Goal: Information Seeking & Learning: Learn about a topic

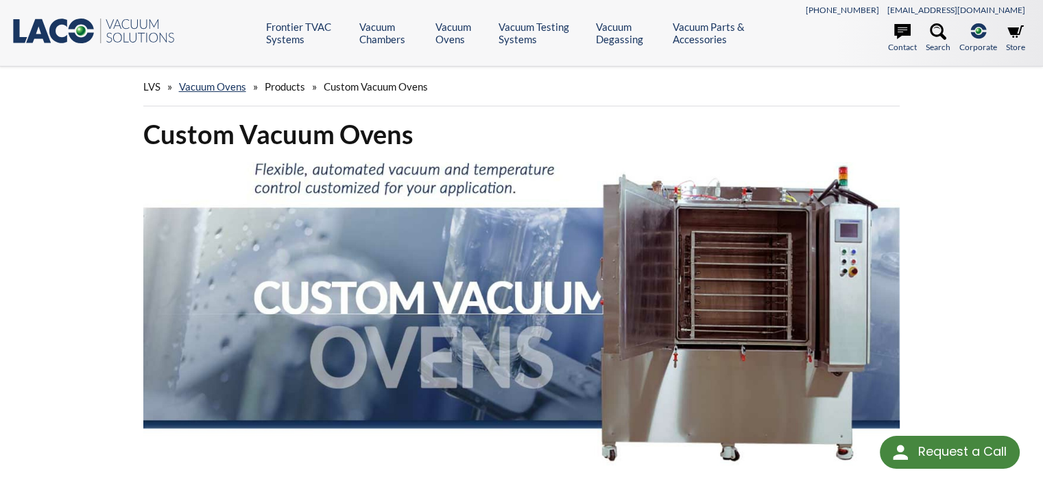
scroll to position [490, 0]
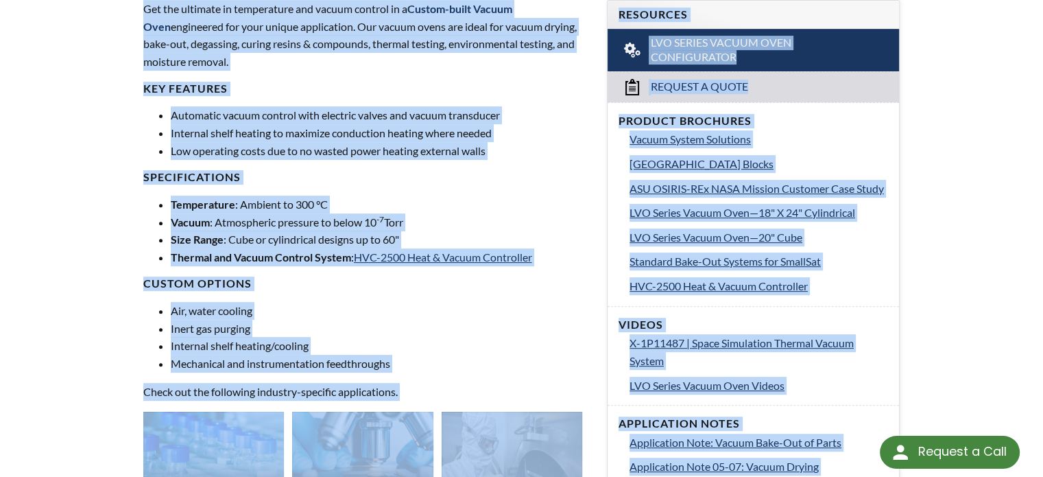
copy div "Frontier TVAC Systems Products Frontier Standard TVAC Systems Frontier Standard…"
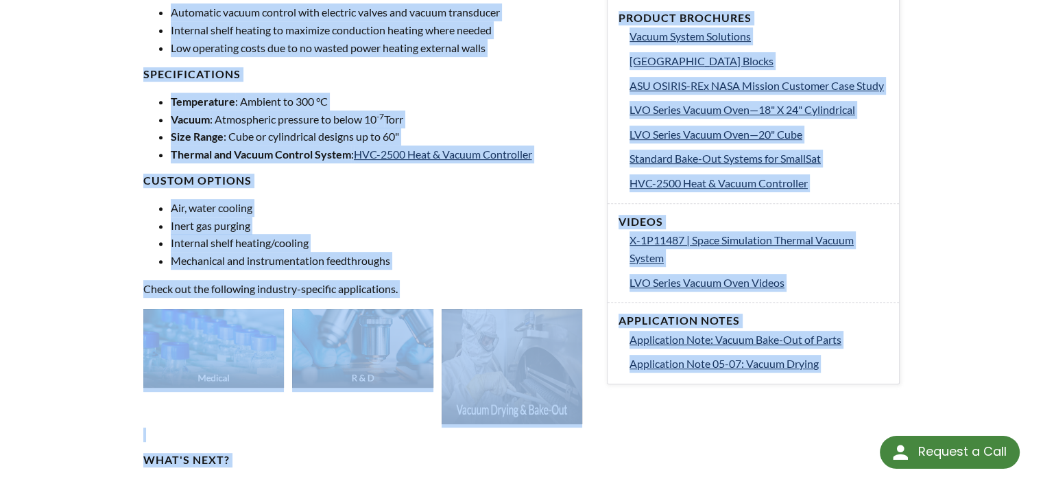
scroll to position [816, 0]
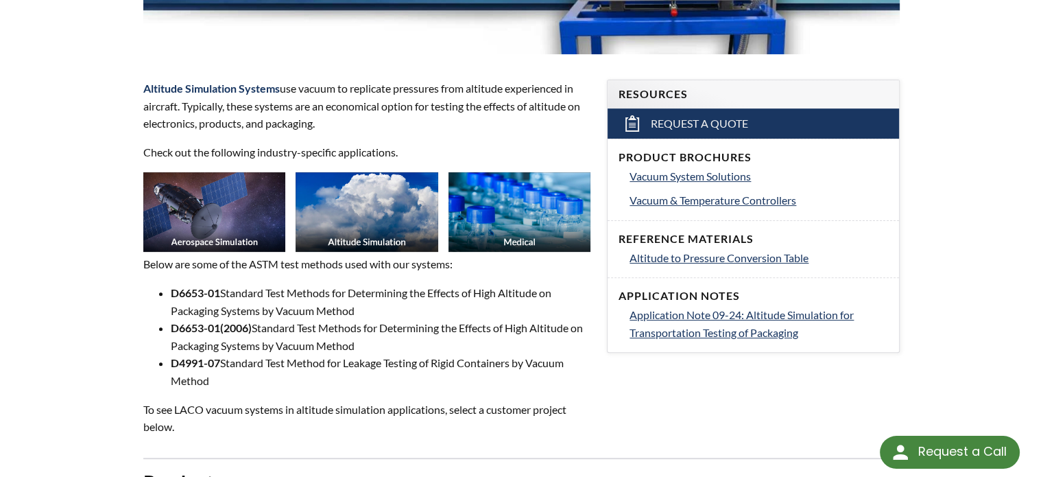
scroll to position [411, 0]
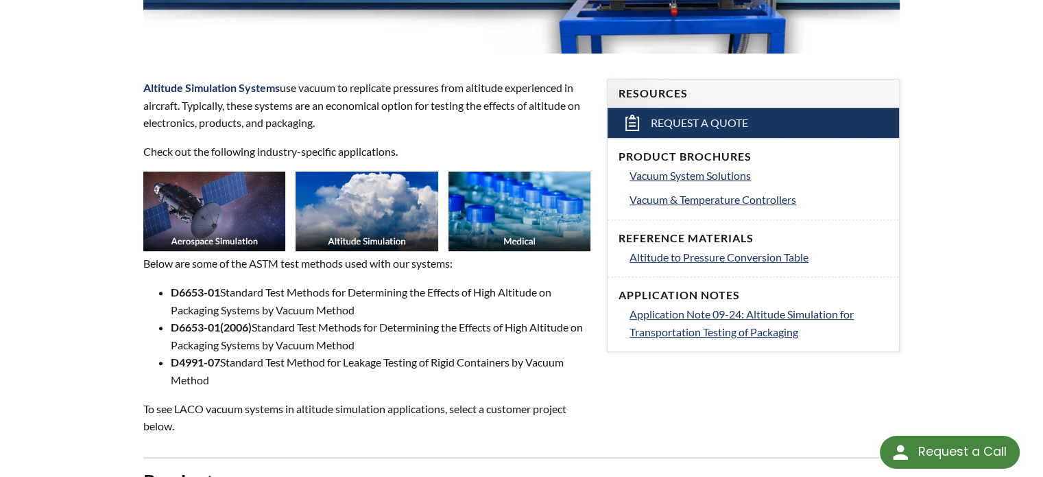
click at [935, 309] on div "Altitude Testing Systems Altitude Simulation Systems use vacuum to replicate pr…" at bounding box center [522, 472] width 878 height 1532
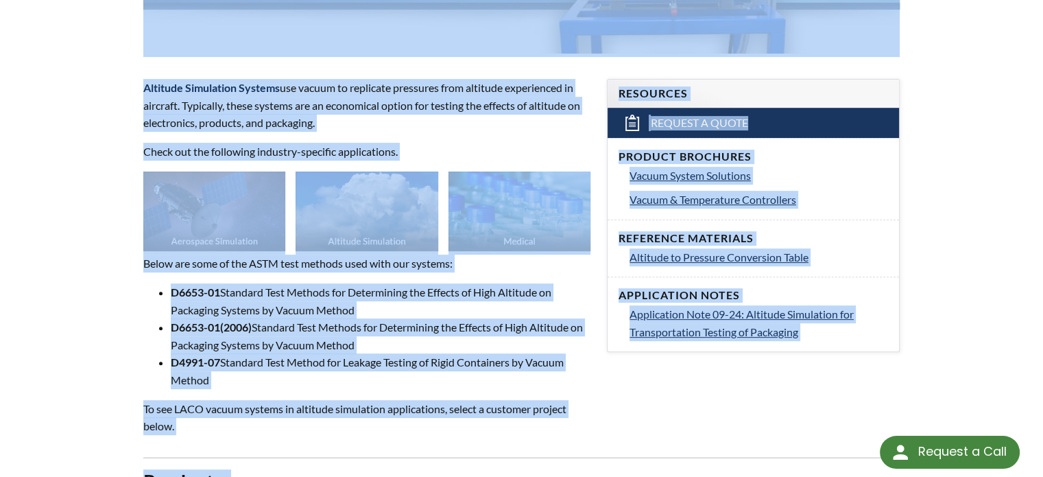
copy div "Frontier TVAC Systems Products Frontier Standard TVAC Systems Frontier Standard…"
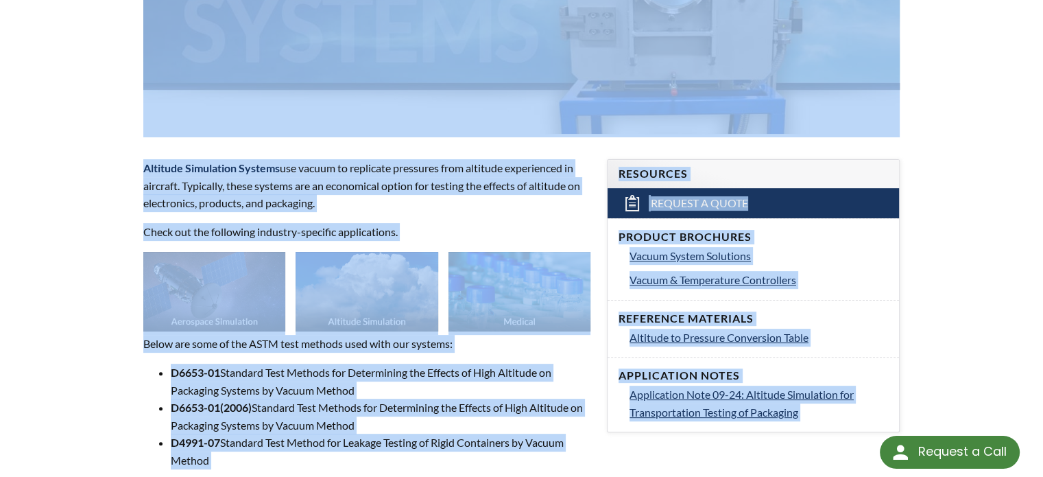
scroll to position [326, 0]
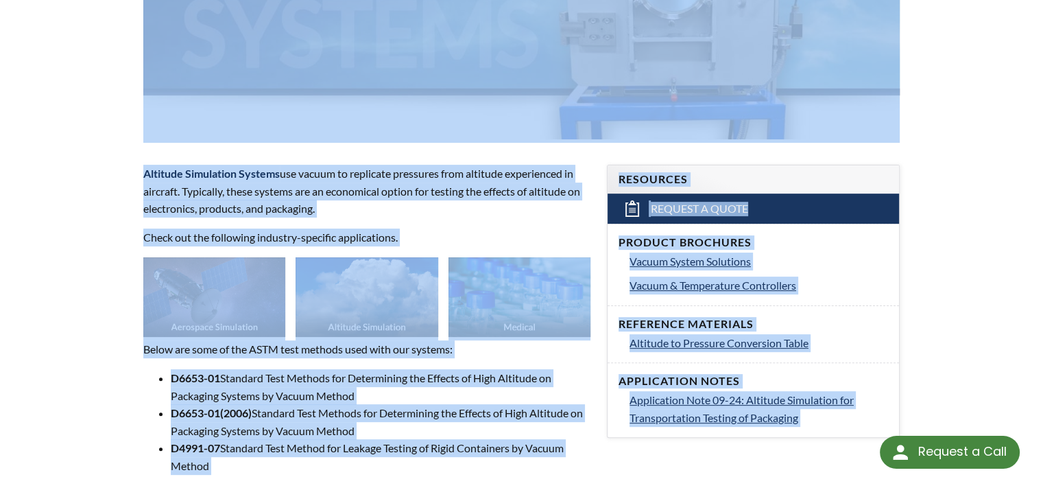
click at [340, 194] on p "Altitude Simulation Systems use vacuum to replicate pressures from altitude exp…" at bounding box center [367, 191] width 448 height 53
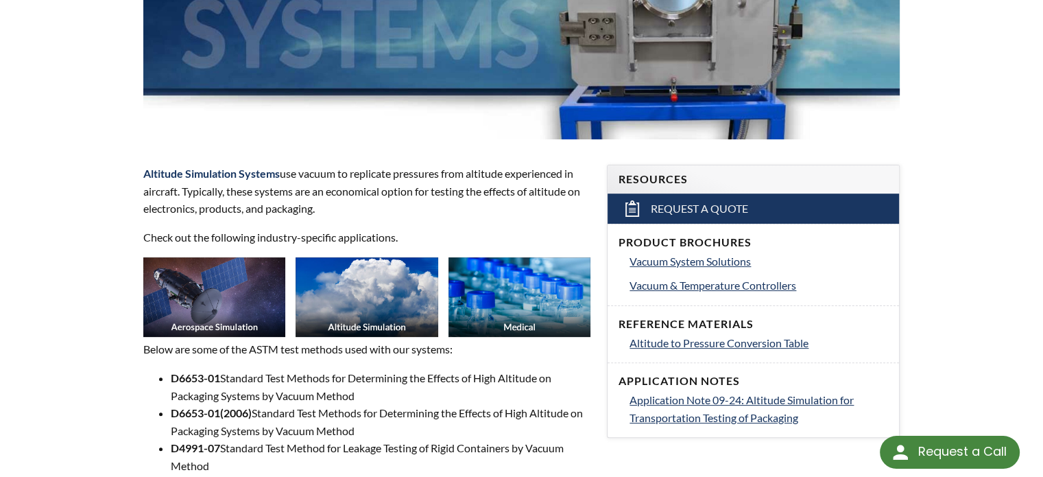
drag, startPoint x: 283, startPoint y: 172, endPoint x: 318, endPoint y: 205, distance: 48.5
click at [318, 205] on p "Altitude Simulation Systems use vacuum to replicate pressures from altitude exp…" at bounding box center [367, 191] width 448 height 53
copy p "use vacuum to replicate pressures from altitude experienced in aircraft. Typica…"
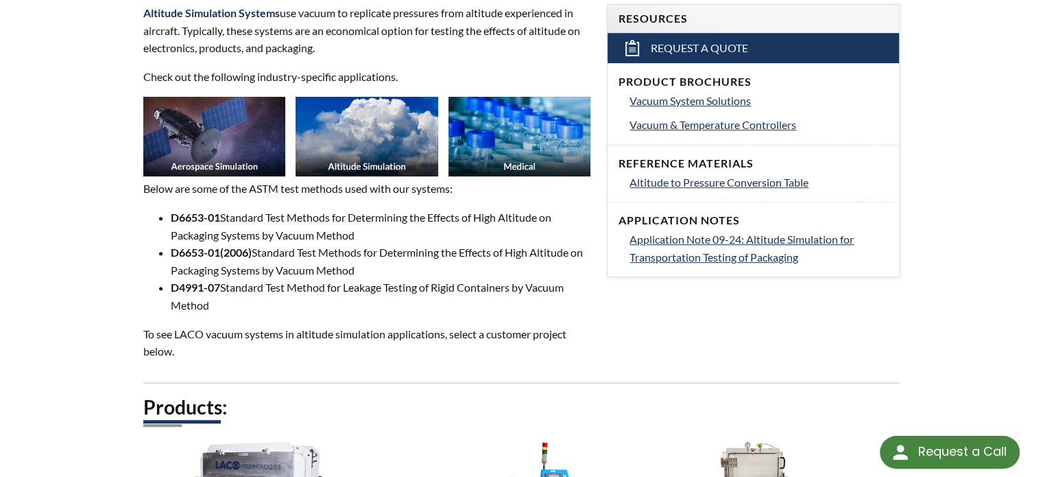
scroll to position [428, 0]
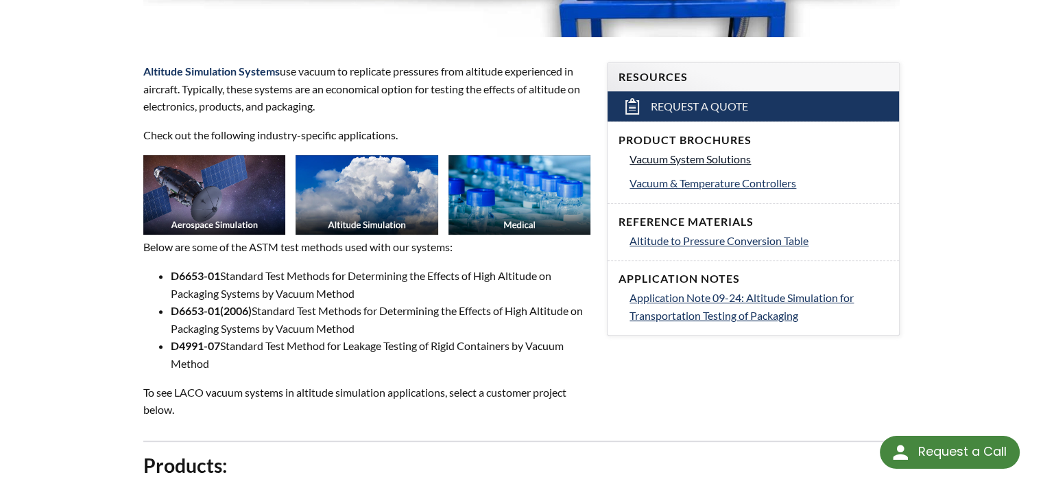
click at [723, 161] on span "Vacuum System Solutions" at bounding box center [690, 158] width 121 height 13
select select "Language Translate Widget"
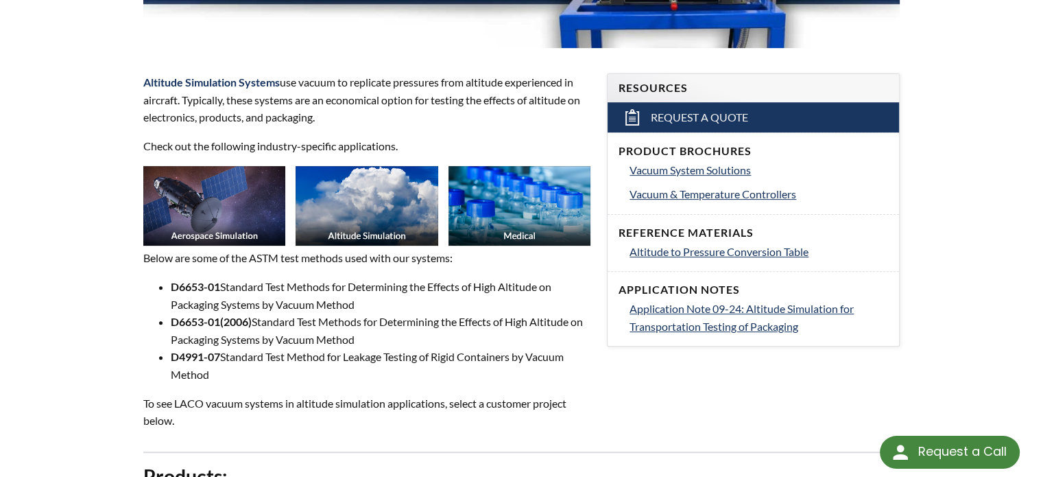
scroll to position [411, 0]
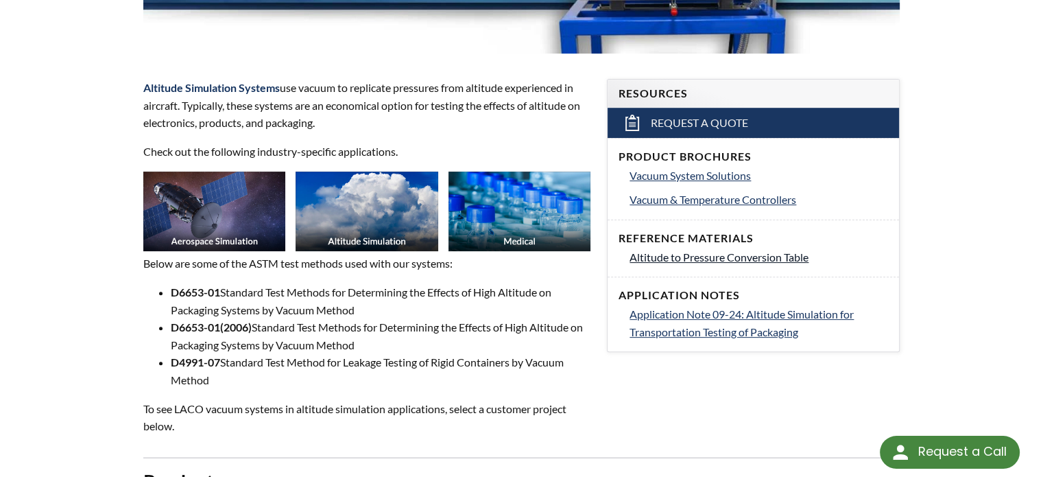
click at [656, 254] on span "Altitude to Pressure Conversion Table" at bounding box center [719, 256] width 179 height 13
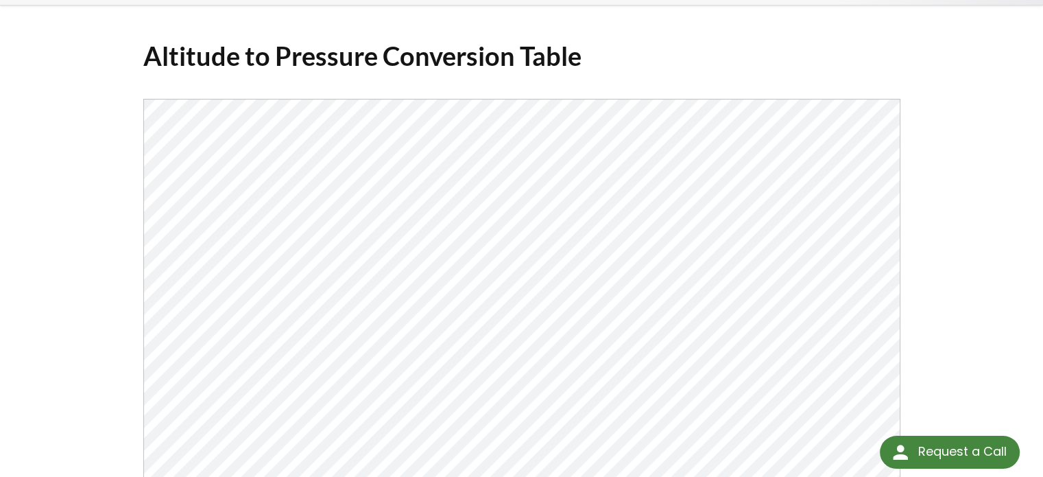
scroll to position [69, 0]
